Goal: Task Accomplishment & Management: Manage account settings

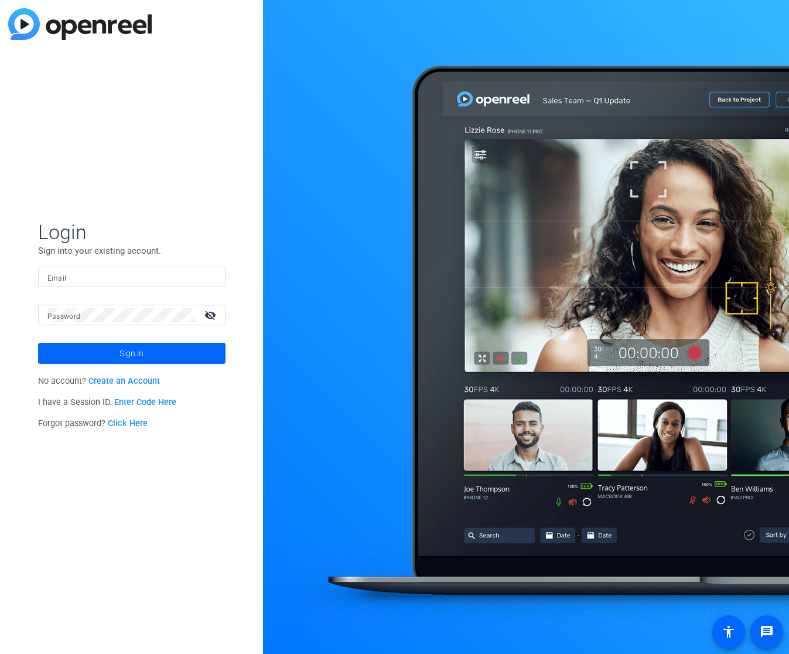
click at [189, 442] on div "Login Sign into your existing account. Email Password visibility_off Sign in No…" at bounding box center [131, 327] width 263 height 654
click at [111, 276] on input "Email" at bounding box center [131, 277] width 169 height 14
type input "[EMAIL_ADDRESS][DOMAIN_NAME]"
click at [163, 360] on span at bounding box center [132, 353] width 188 height 28
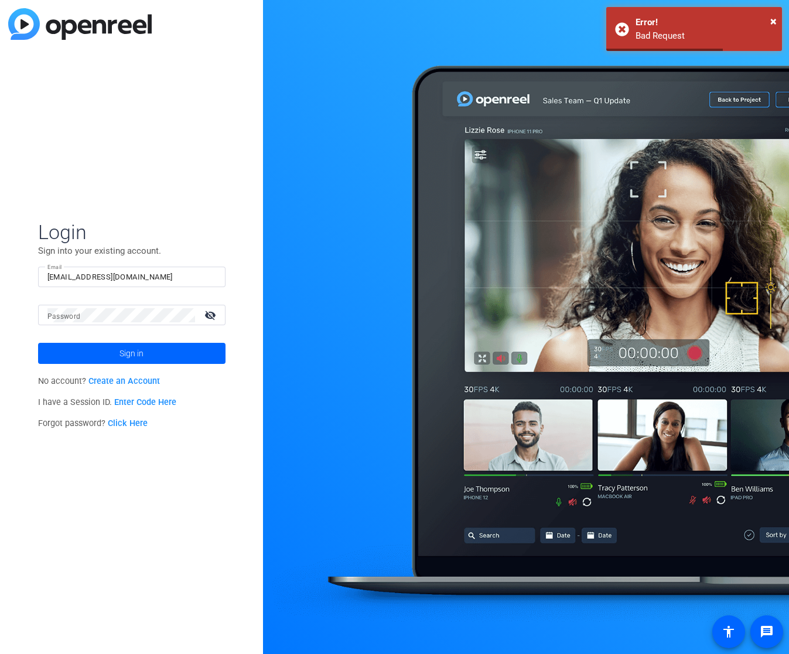
click at [148, 303] on mat-form-field "Email [EMAIL_ADDRESS][DOMAIN_NAME]" at bounding box center [132, 286] width 188 height 38
click at [199, 464] on div "Login Sign into your existing account. Email [EMAIL_ADDRESS][DOMAIN_NAME] Passw…" at bounding box center [131, 327] width 263 height 654
click at [775, 22] on span "×" at bounding box center [774, 21] width 6 height 14
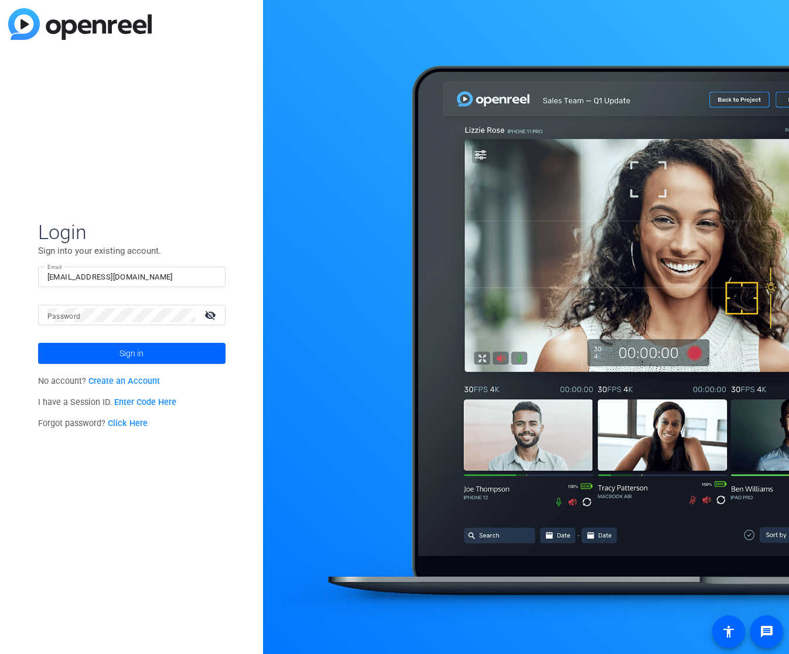
click at [150, 194] on div "Login Sign into your existing account. Email [EMAIL_ADDRESS][DOMAIN_NAME] Passw…" at bounding box center [131, 327] width 263 height 654
